Goal: Download file/media

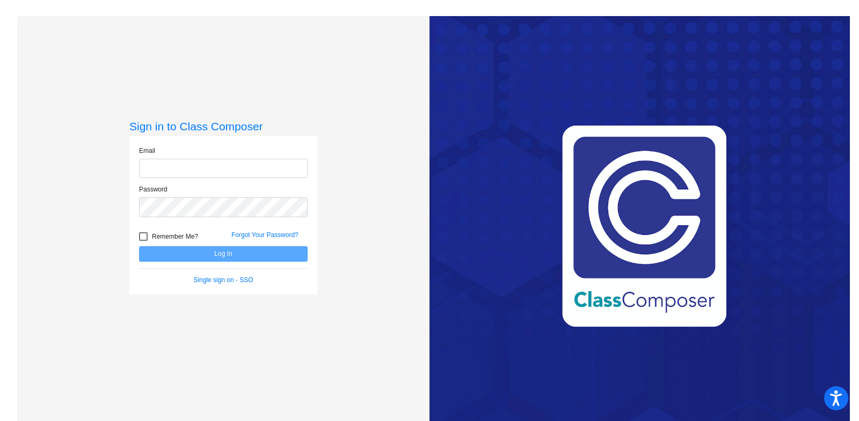
type input "[EMAIL_ADDRESS][DOMAIN_NAME]"
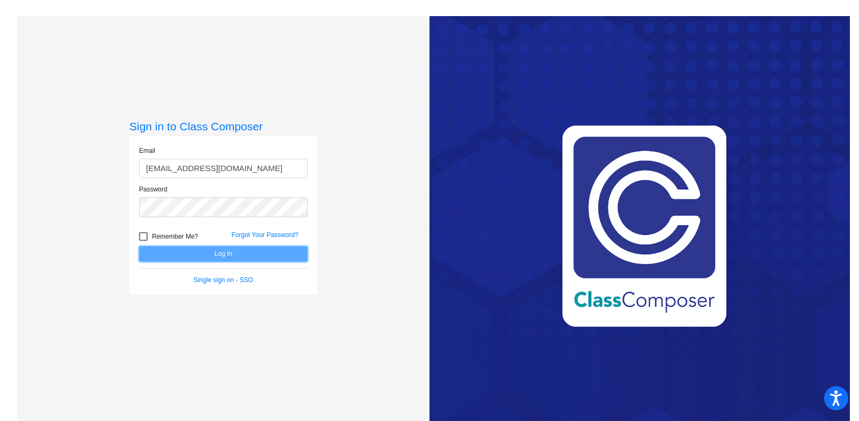
click at [189, 251] on button "Log In" at bounding box center [223, 254] width 169 height 16
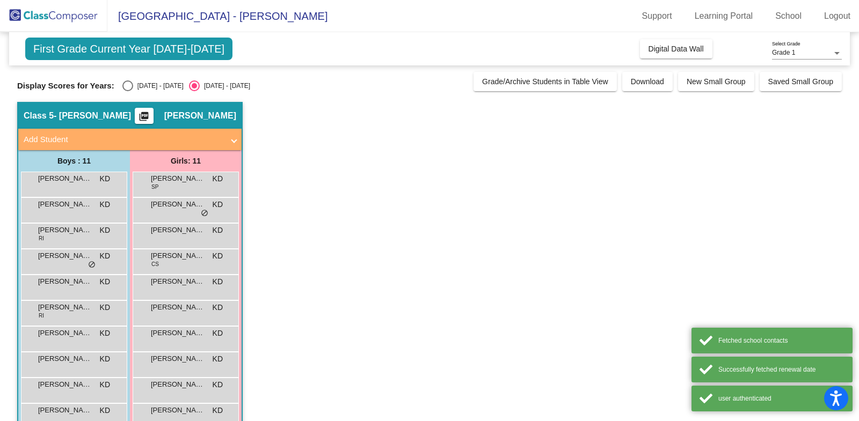
click at [136, 85] on div "[DATE] - [DATE]" at bounding box center [158, 86] width 50 height 10
click at [128, 91] on input "[DATE] - [DATE]" at bounding box center [127, 91] width 1 height 1
radio input "true"
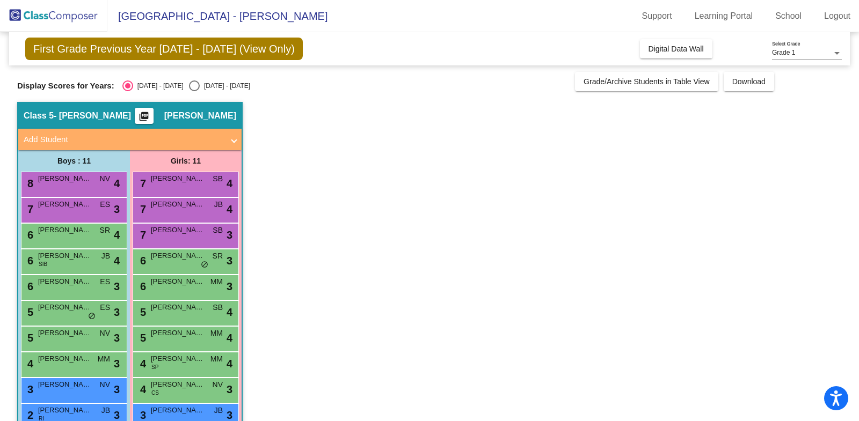
click at [814, 48] on div "Grade 1 Select Grade" at bounding box center [807, 50] width 70 height 18
click at [822, 56] on span "Grade 1" at bounding box center [807, 52] width 70 height 19
click at [157, 13] on span "[GEOGRAPHIC_DATA] - [PERSON_NAME]" at bounding box center [217, 16] width 220 height 17
click at [701, 13] on link "Learning Portal" at bounding box center [724, 16] width 76 height 17
click at [216, 114] on span "[PERSON_NAME]" at bounding box center [200, 116] width 72 height 11
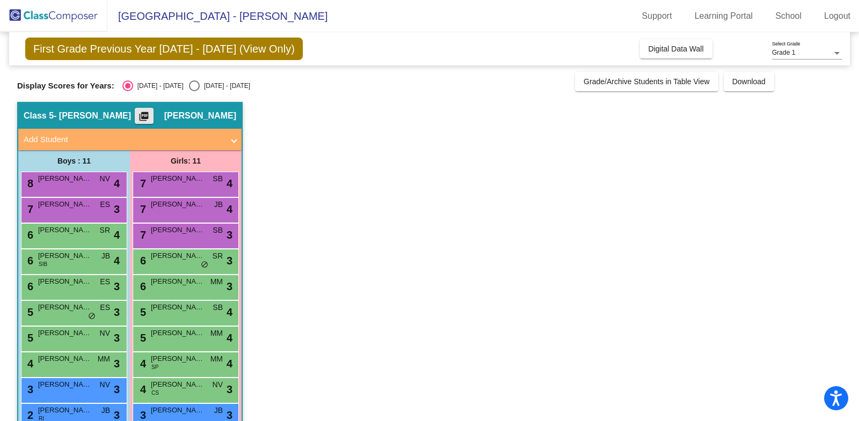
click at [150, 116] on mat-icon "picture_as_pdf" at bounding box center [143, 118] width 13 height 15
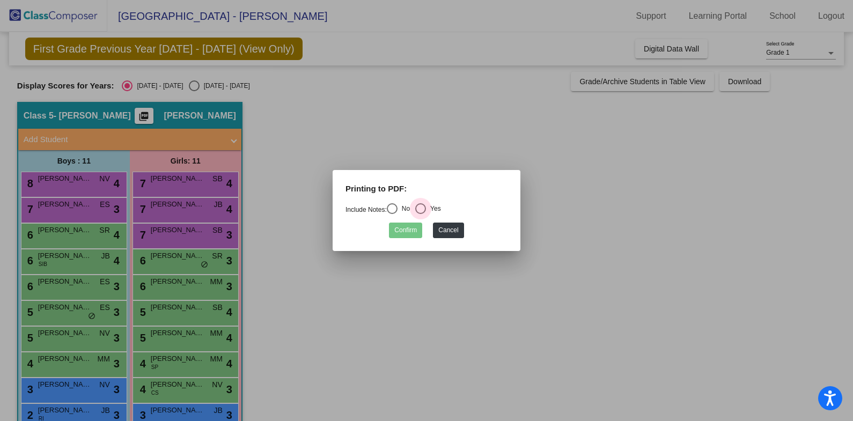
click at [426, 210] on div "Select an option" at bounding box center [420, 208] width 11 height 11
click at [421, 214] on input "Yes" at bounding box center [420, 214] width 1 height 1
radio input "true"
click at [412, 231] on button "Confirm" at bounding box center [405, 231] width 33 height 16
